Goal: Navigation & Orientation: Find specific page/section

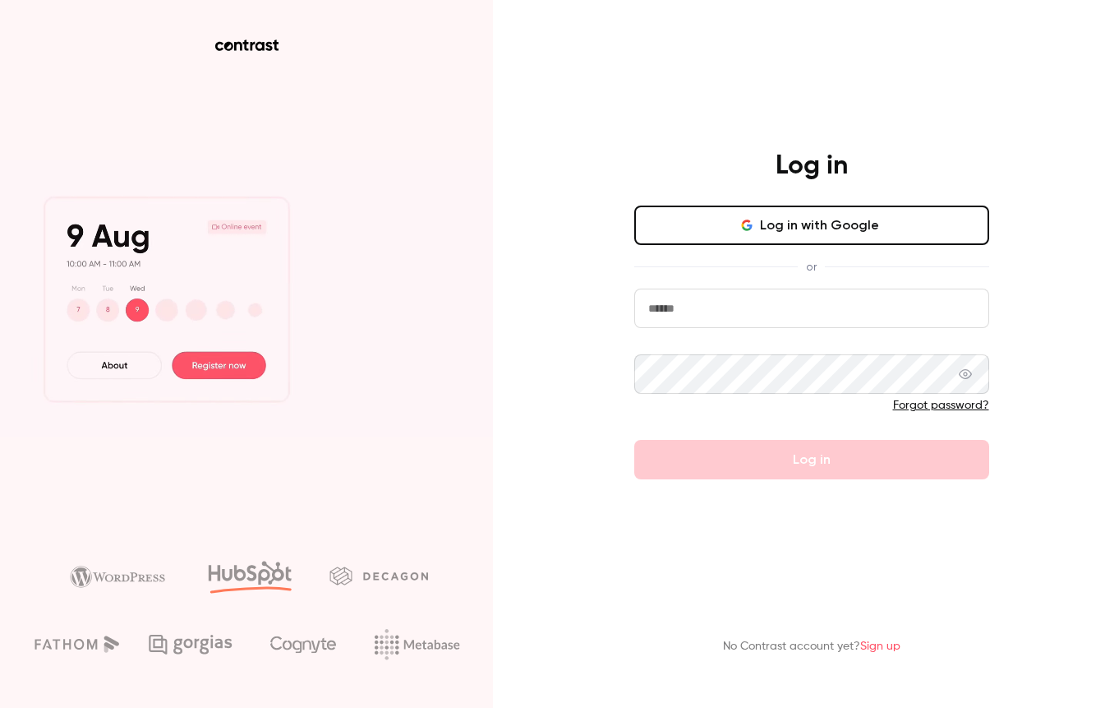
click at [776, 319] on input "email" at bounding box center [811, 307] width 355 height 39
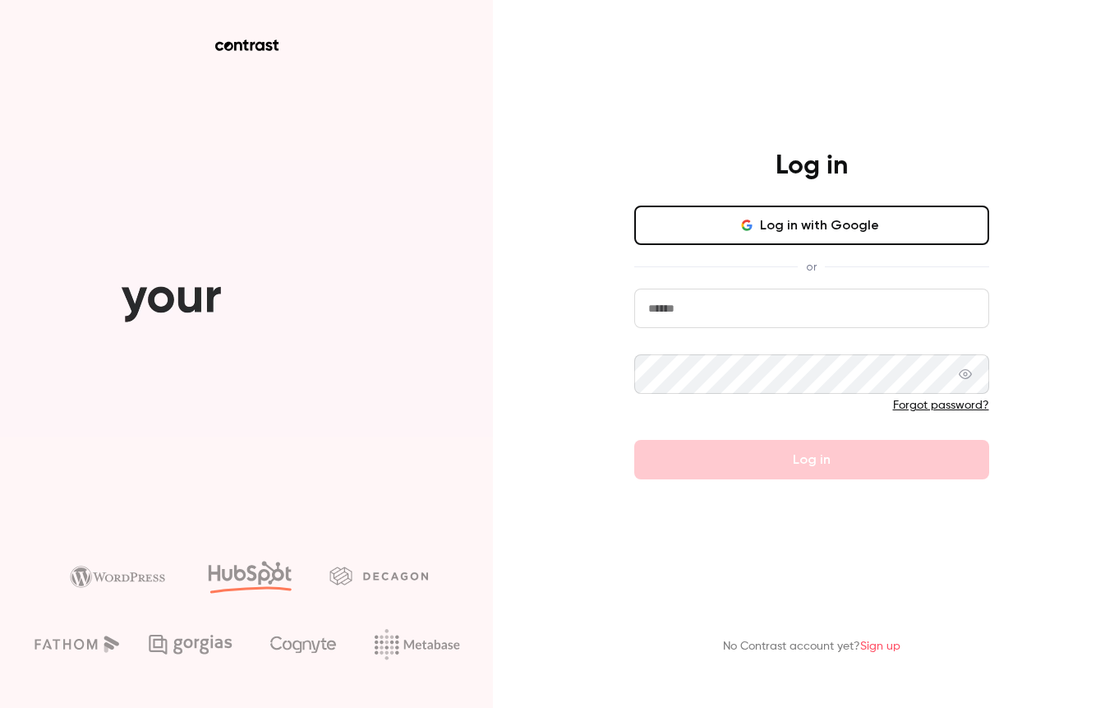
click at [816, 227] on button "Log in with Google" at bounding box center [811, 224] width 355 height 39
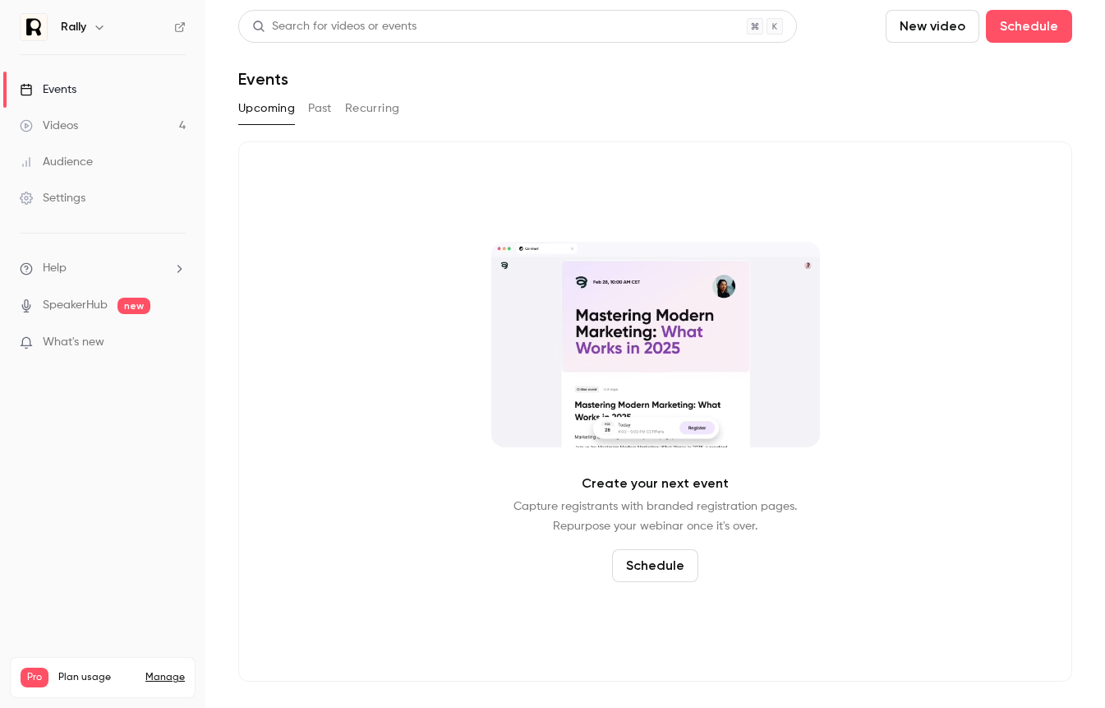
click at [97, 21] on icon "button" at bounding box center [99, 27] width 13 height 13
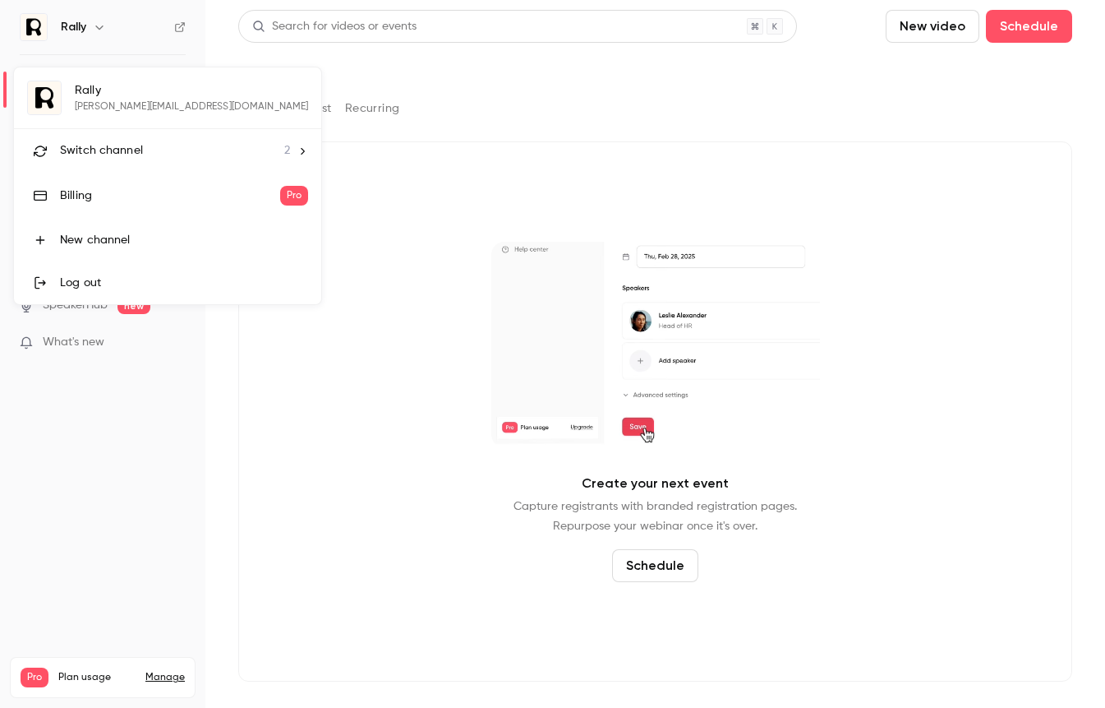
click at [101, 152] on span "Switch channel" at bounding box center [101, 150] width 83 height 17
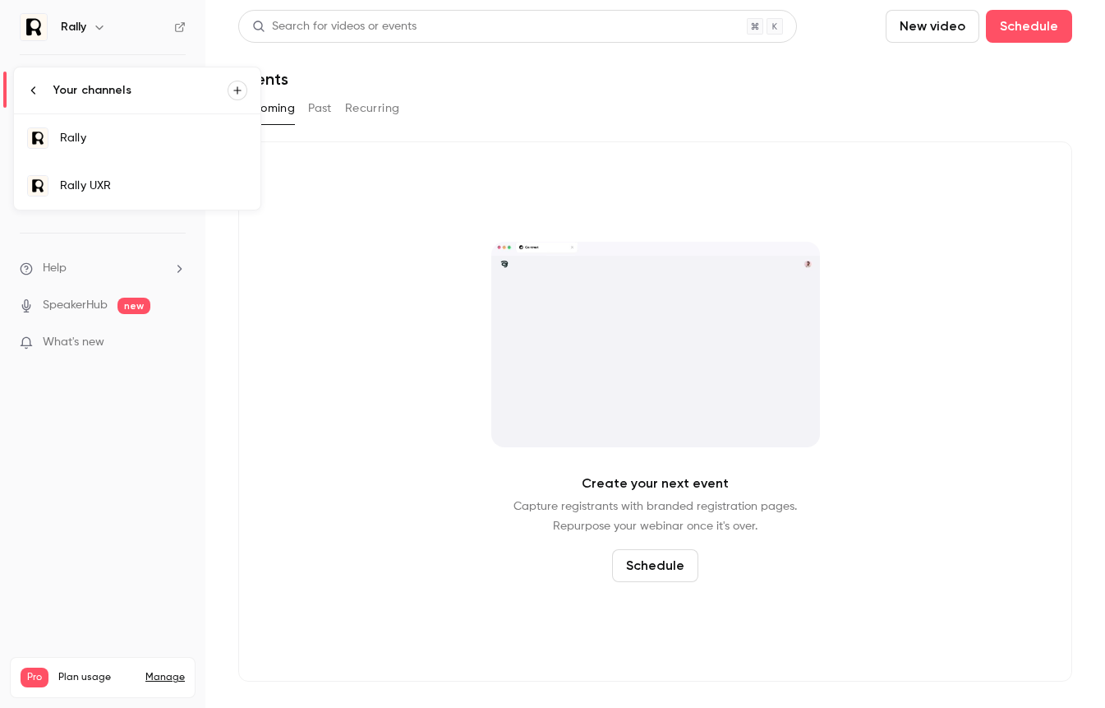
click at [104, 189] on div "Rally UXR" at bounding box center [153, 186] width 187 height 16
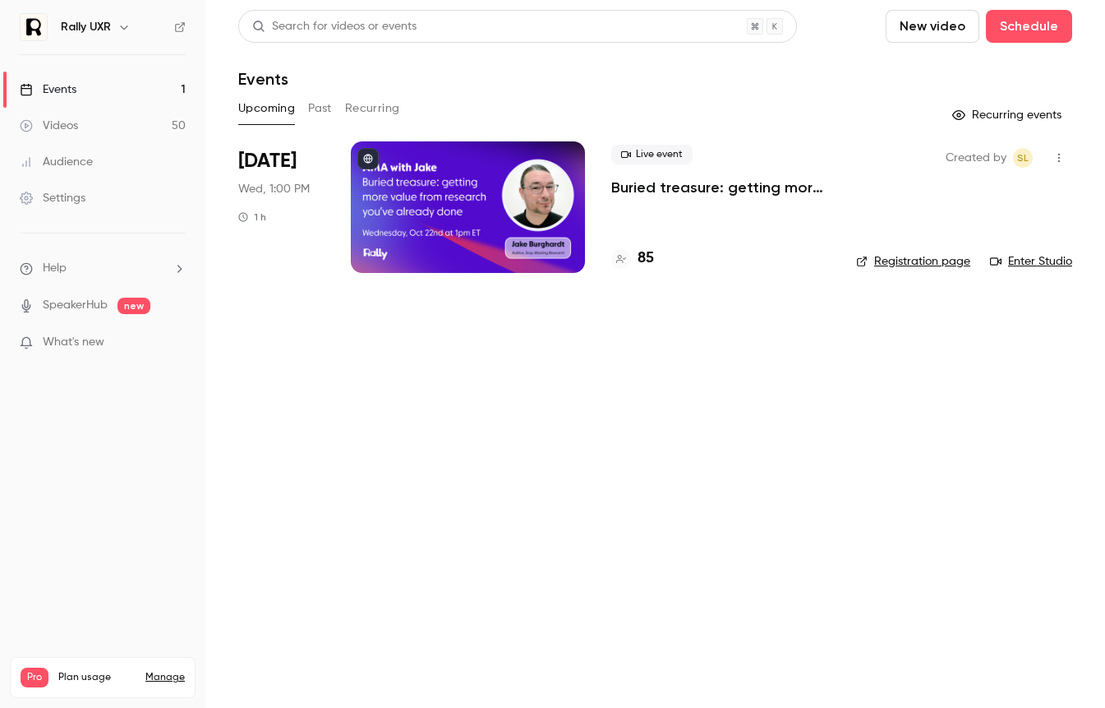
click at [310, 104] on button "Past" at bounding box center [320, 108] width 24 height 26
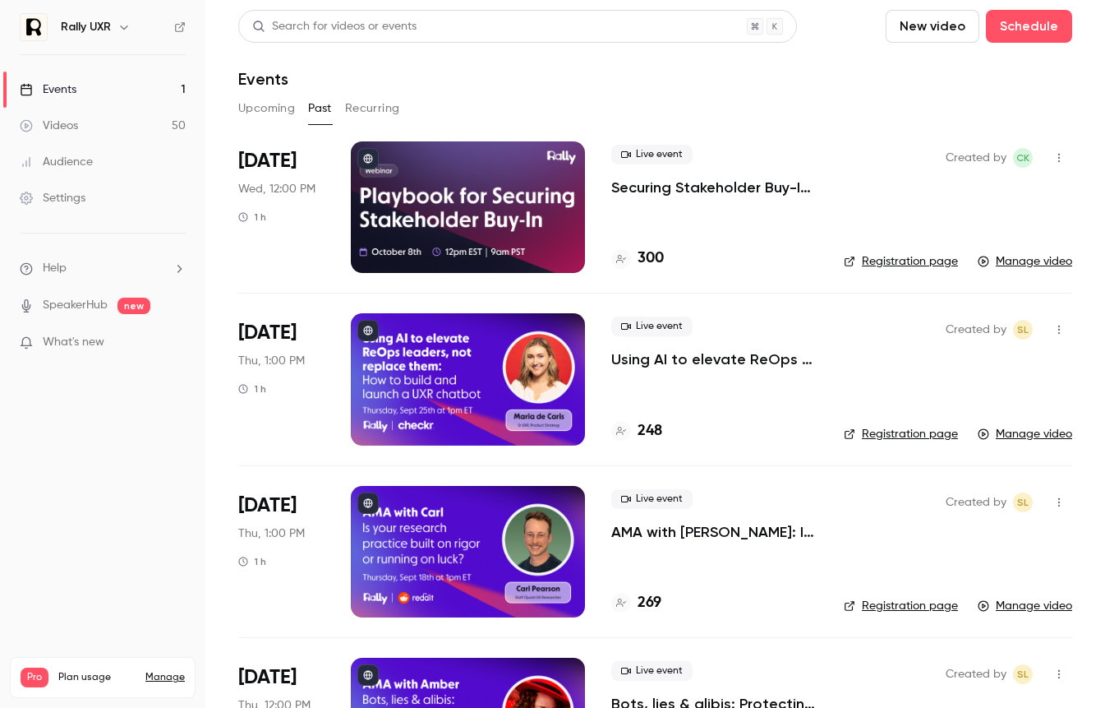
click at [764, 266] on div "300" at bounding box center [714, 258] width 206 height 22
click at [674, 243] on div "Live event Securing Stakeholder Buy-In to Make Research Impossible to Ignore 300" at bounding box center [714, 207] width 206 height 132
